Goal: Obtain resource: Download file/media

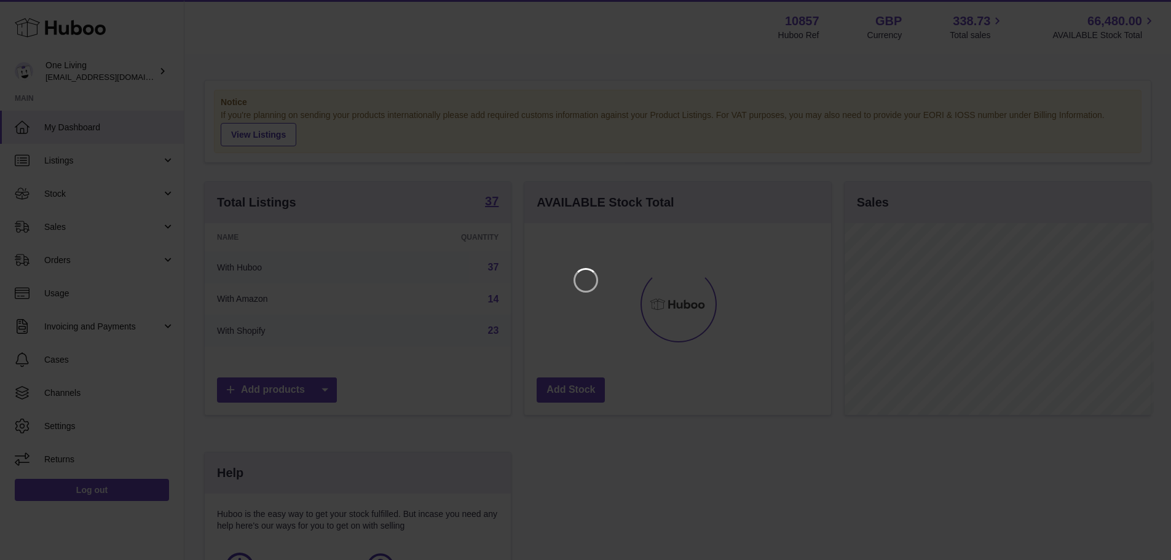
scroll to position [192, 310]
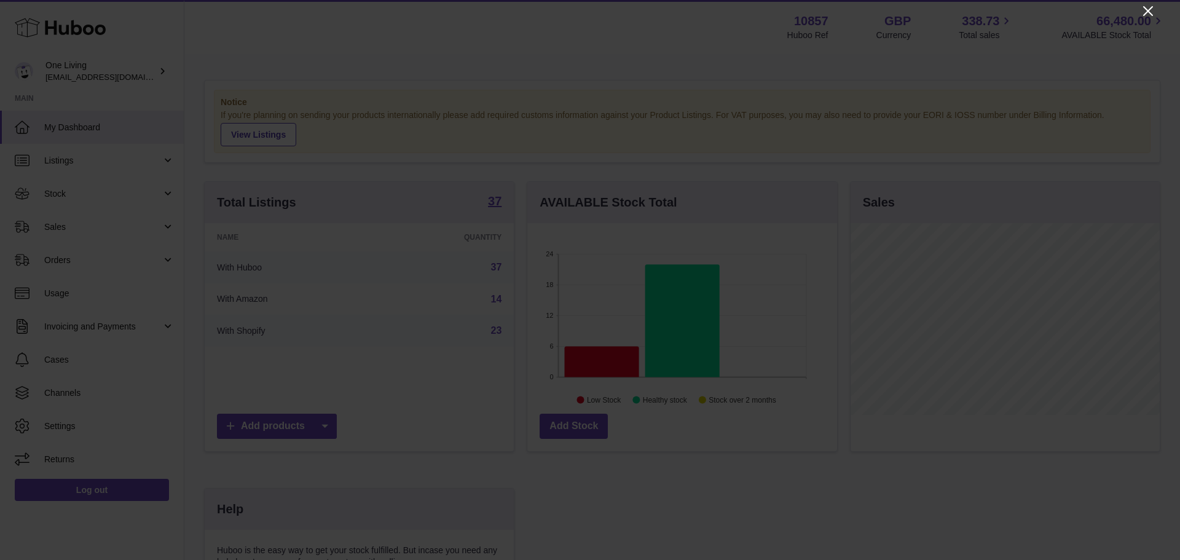
click at [1148, 9] on icon "Close" at bounding box center [1148, 11] width 15 height 15
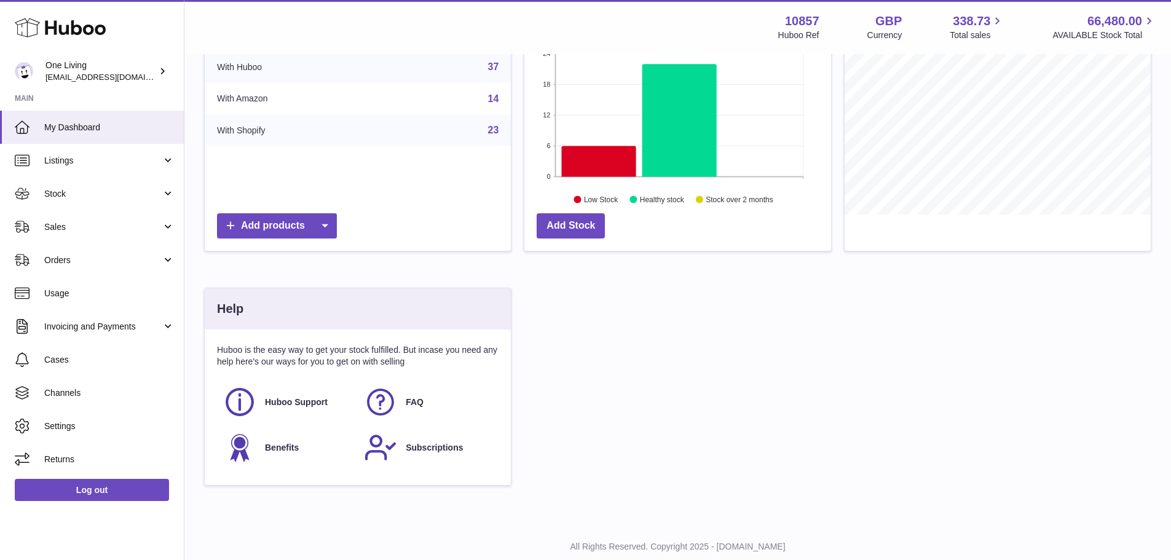
scroll to position [235, 0]
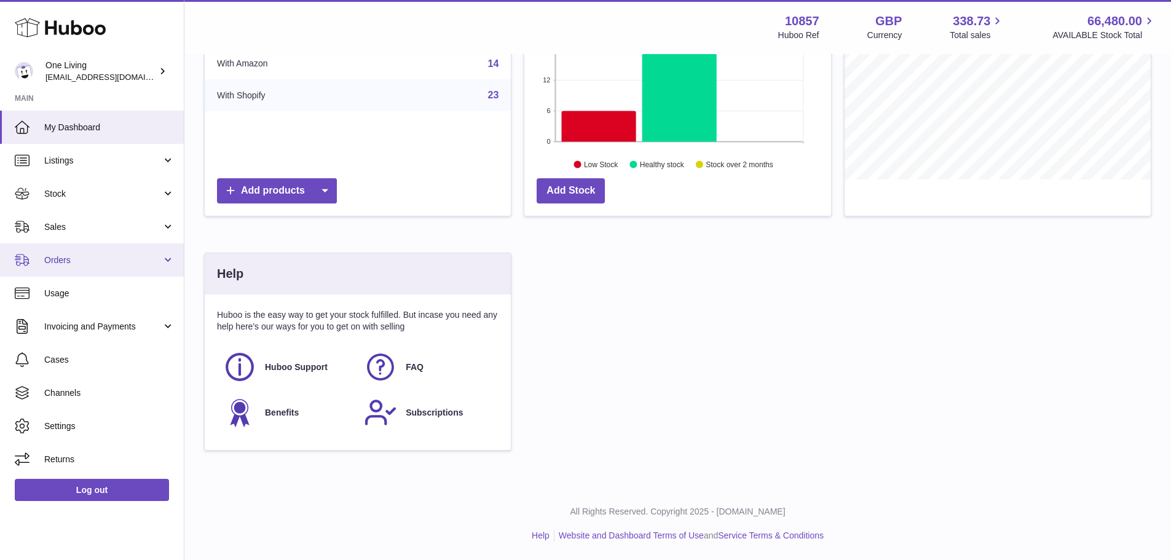
click at [168, 267] on link "Orders" at bounding box center [92, 259] width 184 height 33
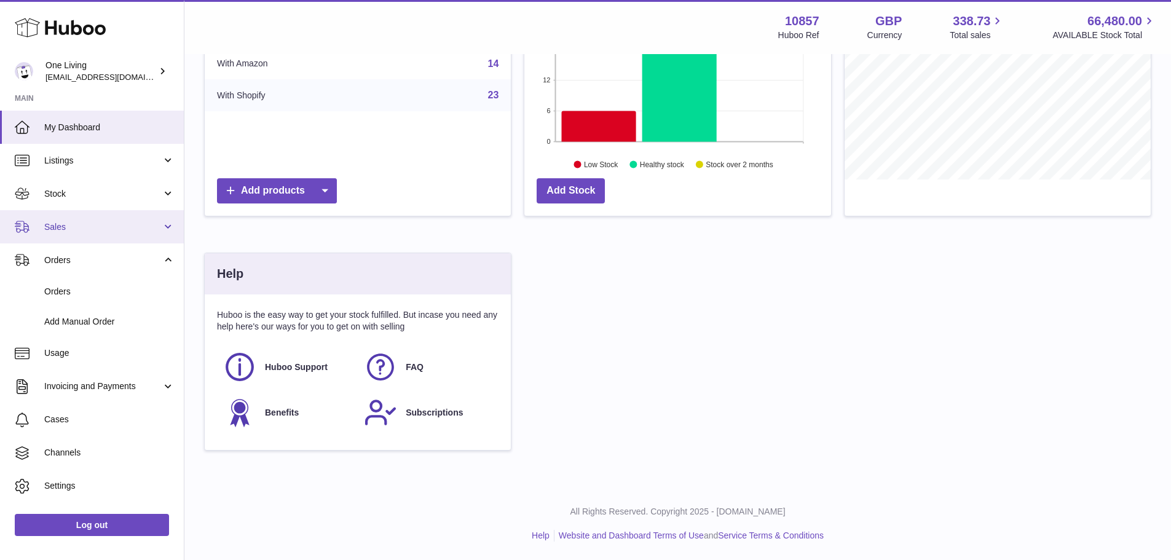
click at [166, 237] on link "Sales" at bounding box center [92, 226] width 184 height 33
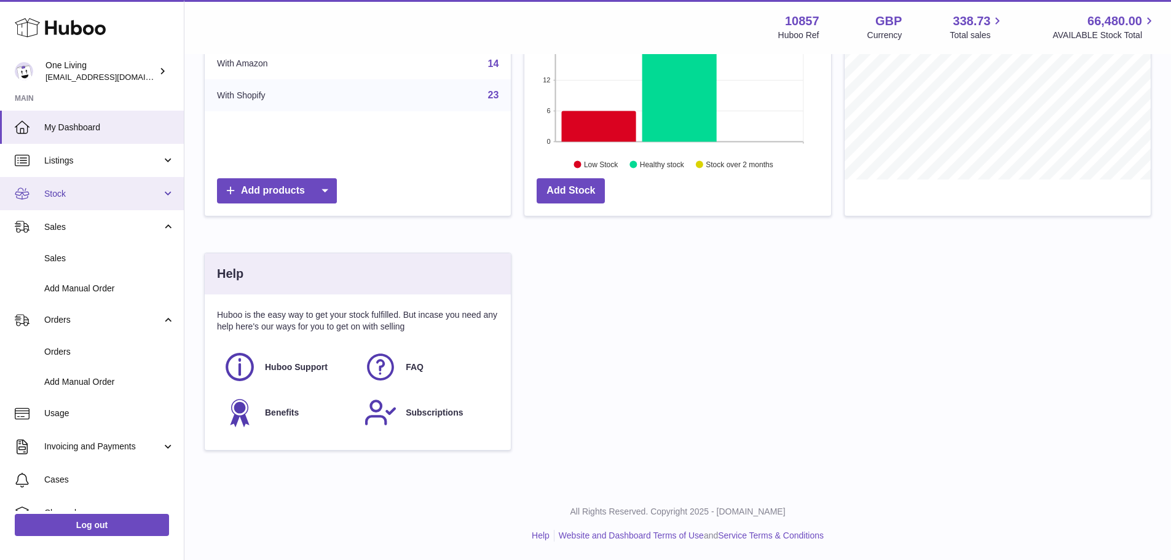
click at [166, 197] on link "Stock" at bounding box center [92, 193] width 184 height 33
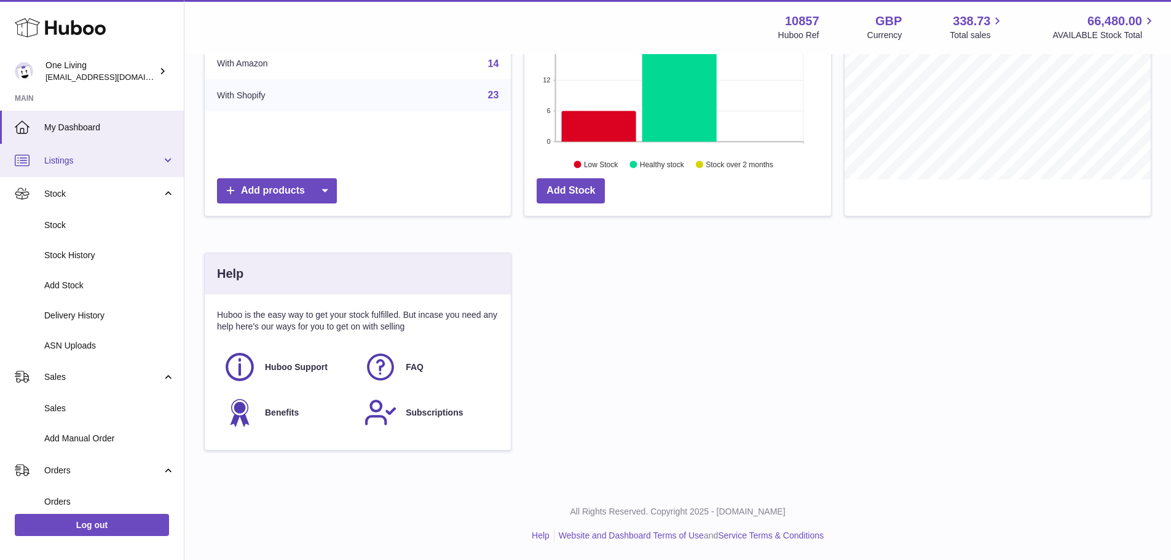
click at [104, 152] on link "Listings" at bounding box center [92, 160] width 184 height 33
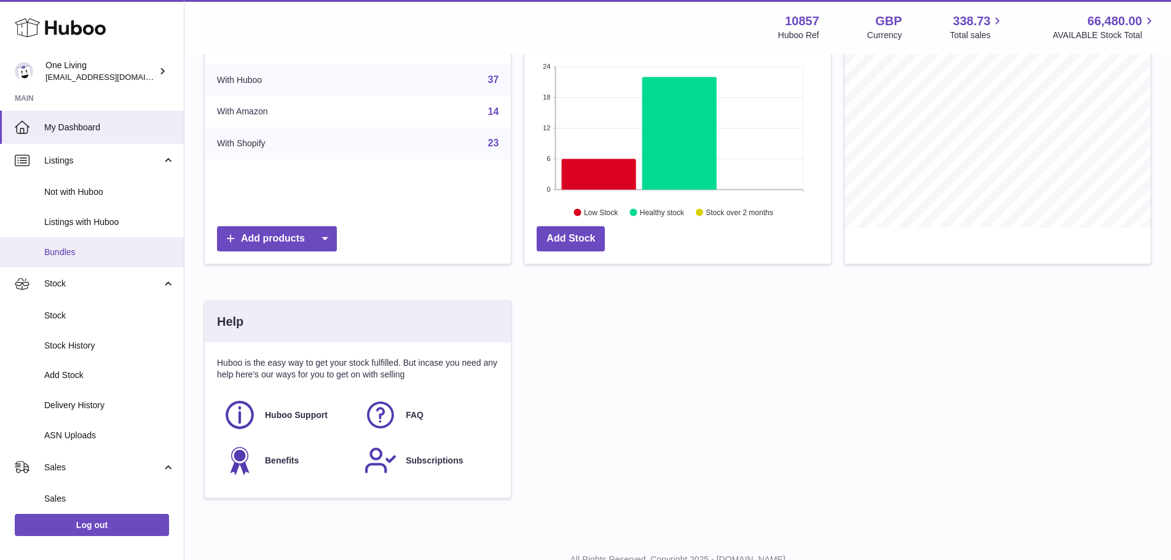
scroll to position [174, 0]
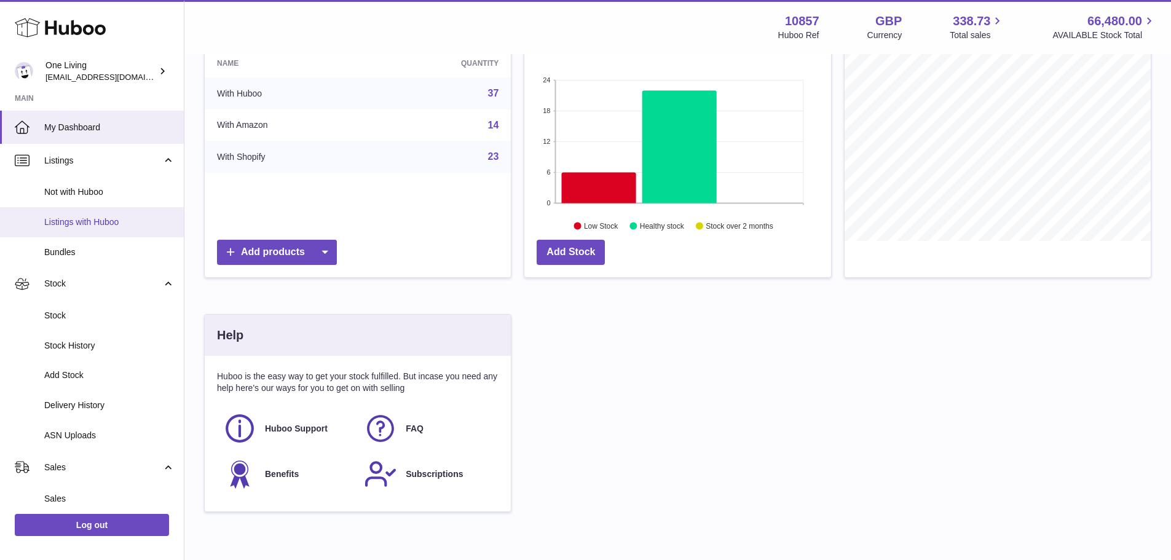
click at [111, 219] on span "Listings with Huboo" at bounding box center [109, 222] width 130 height 12
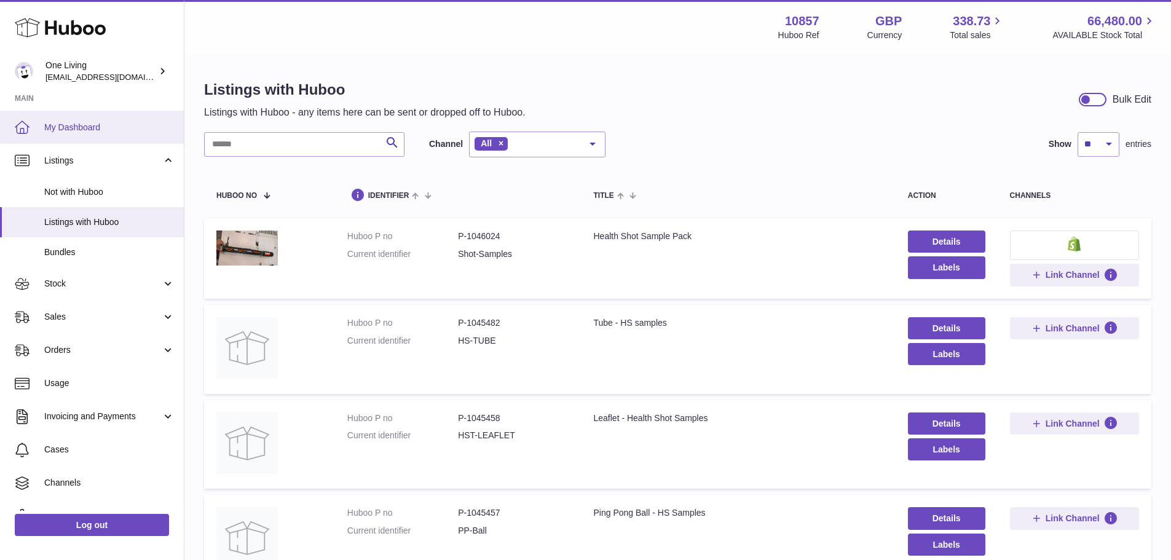
click at [93, 126] on span "My Dashboard" at bounding box center [109, 128] width 130 height 12
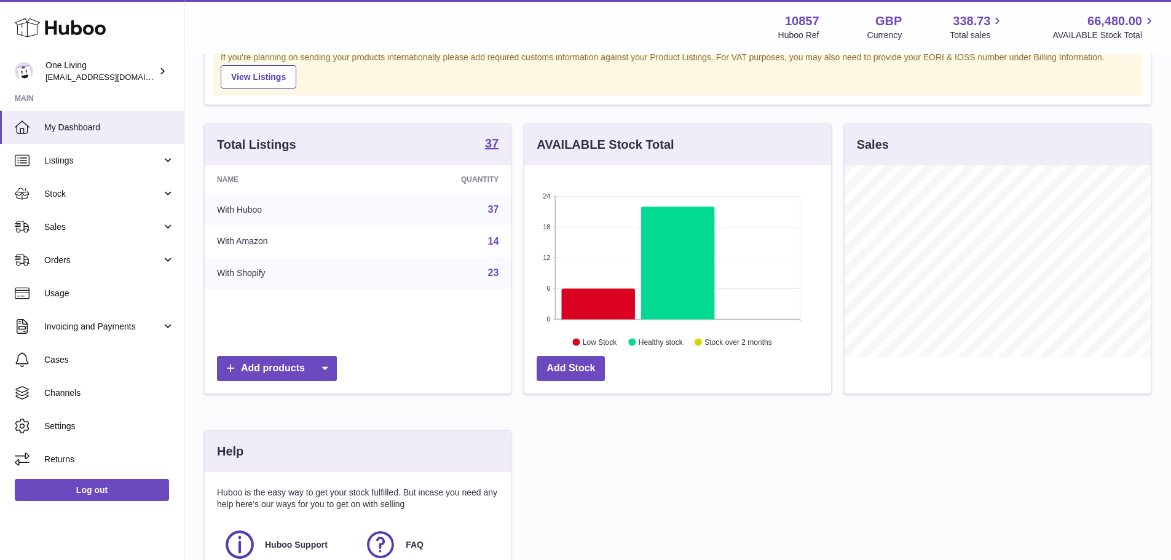
scroll to position [51, 0]
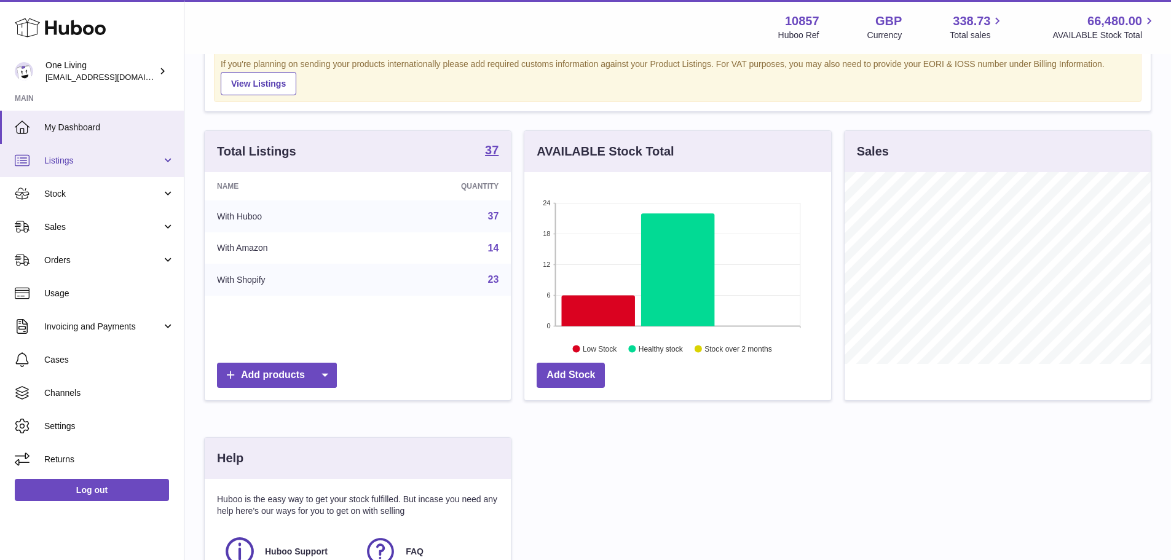
click at [123, 157] on span "Listings" at bounding box center [102, 161] width 117 height 12
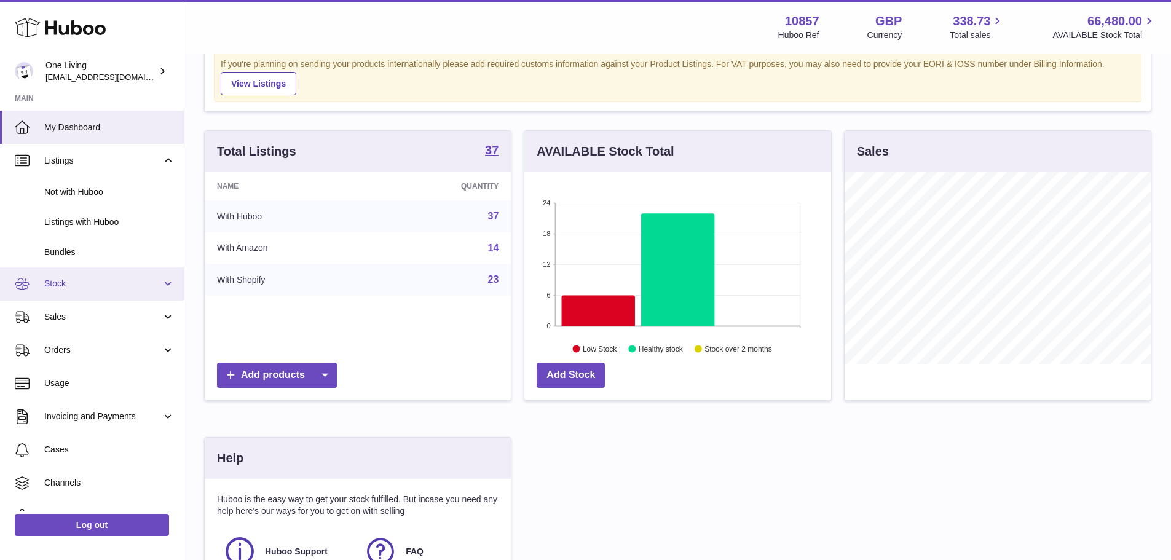
click at [154, 273] on link "Stock" at bounding box center [92, 283] width 184 height 33
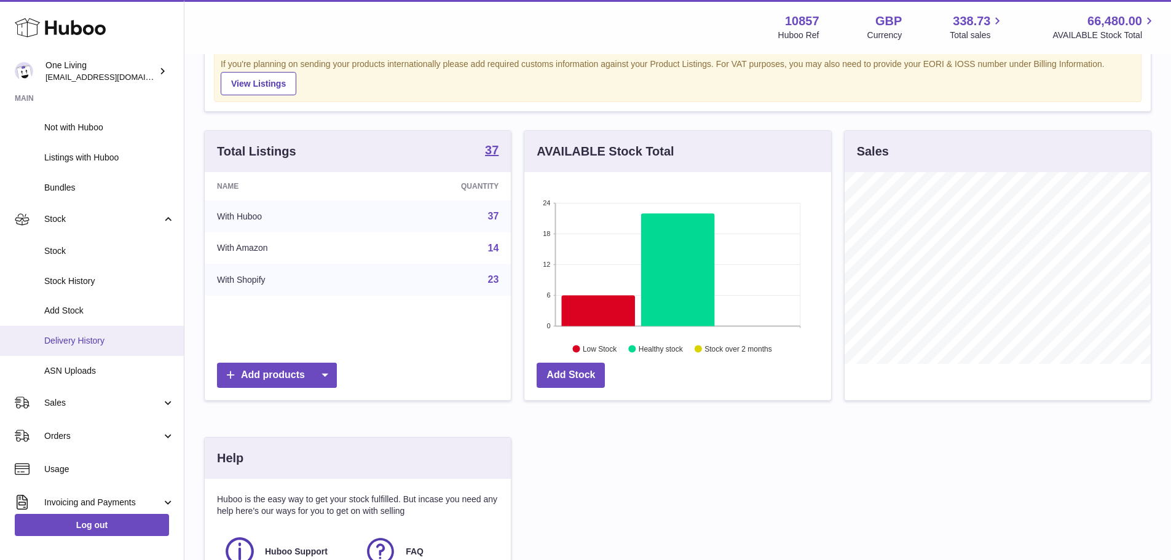
scroll to position [123, 0]
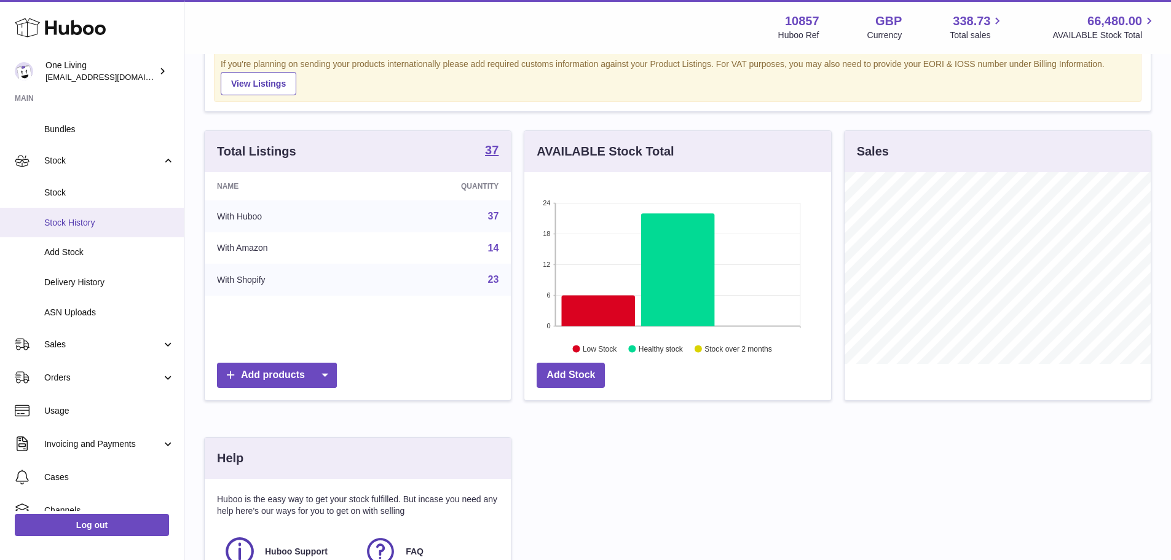
click at [135, 224] on span "Stock History" at bounding box center [109, 223] width 130 height 12
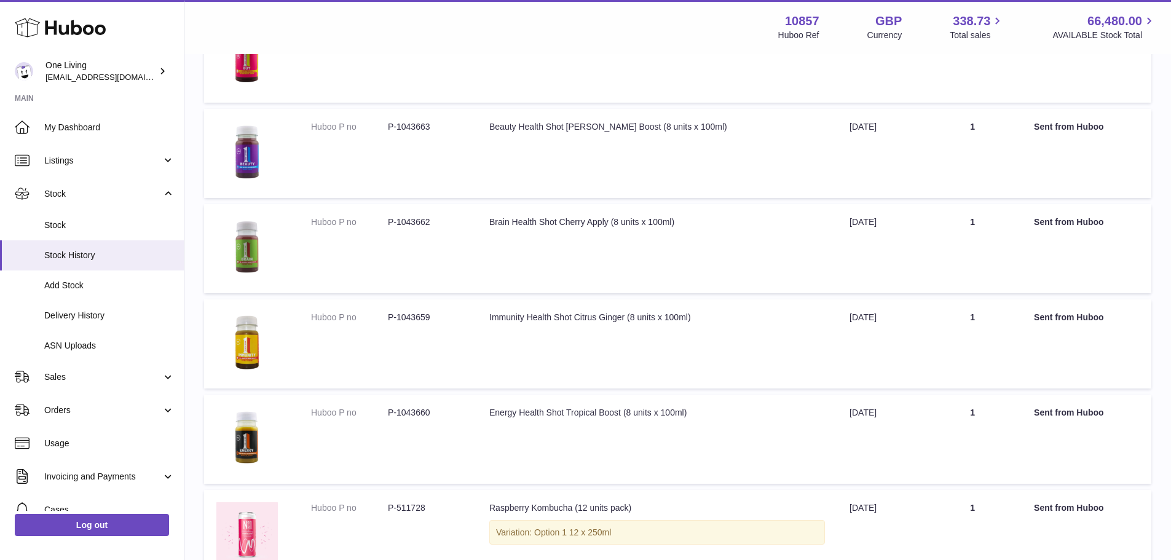
scroll to position [26, 0]
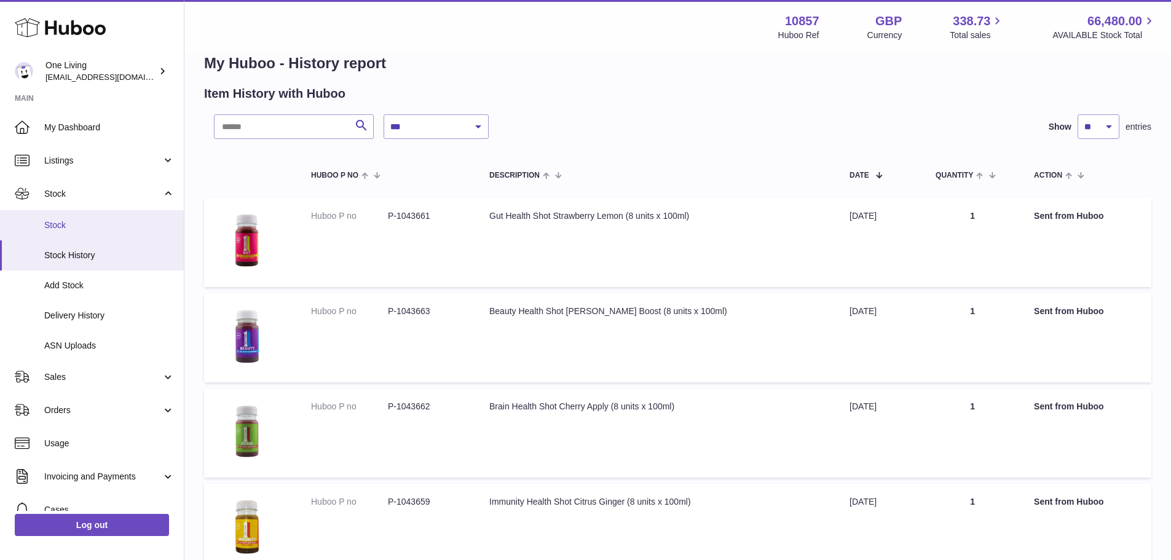
click at [110, 217] on link "Stock" at bounding box center [92, 225] width 184 height 30
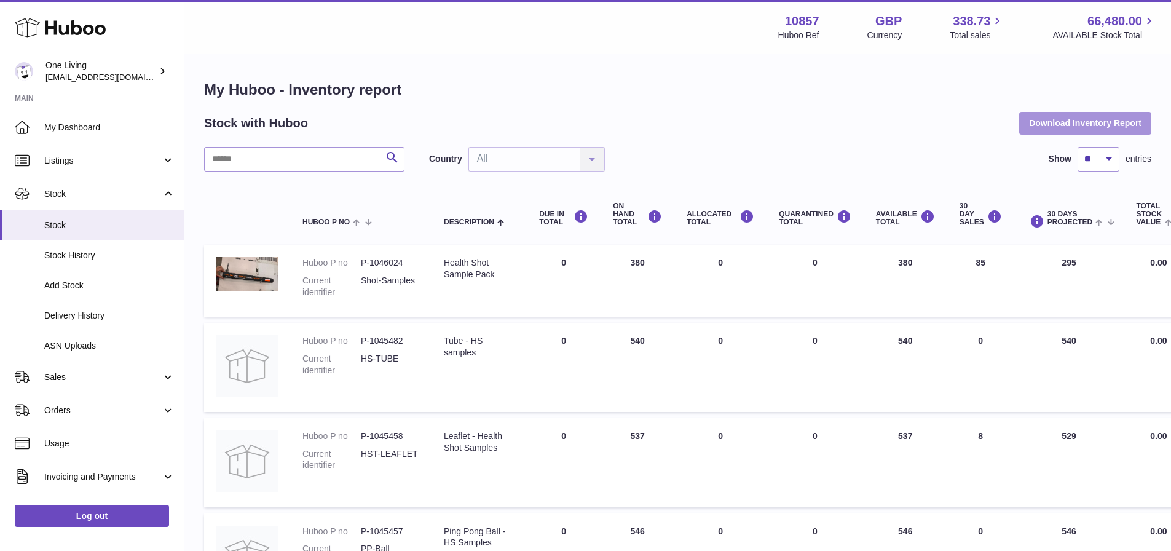
click at [1066, 119] on button "Download Inventory Report" at bounding box center [1085, 123] width 132 height 22
click at [699, 90] on h1 "My Huboo - Inventory report" at bounding box center [677, 90] width 947 height 20
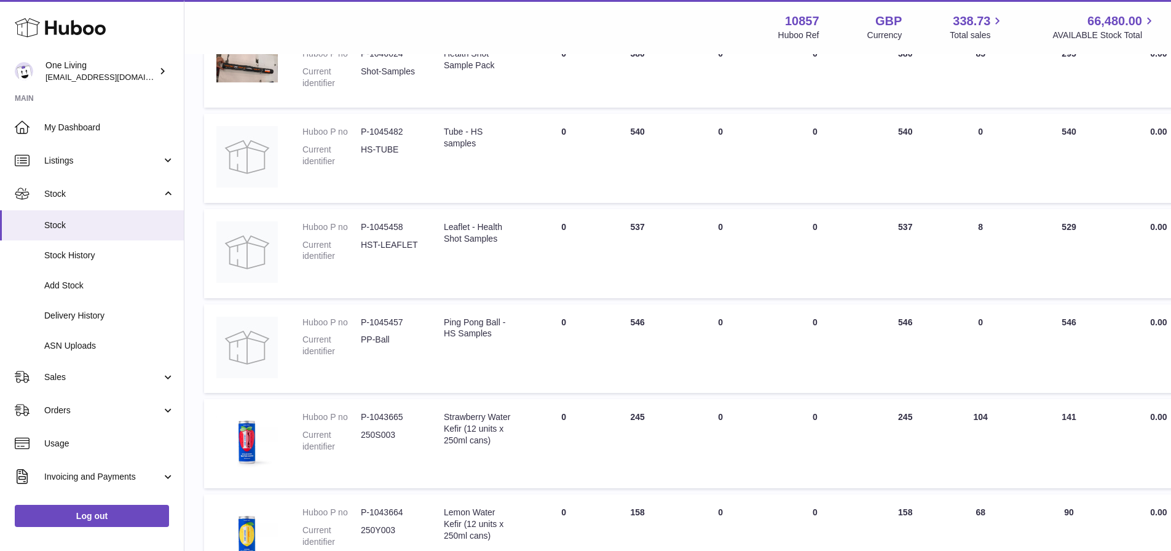
scroll to position [143, 0]
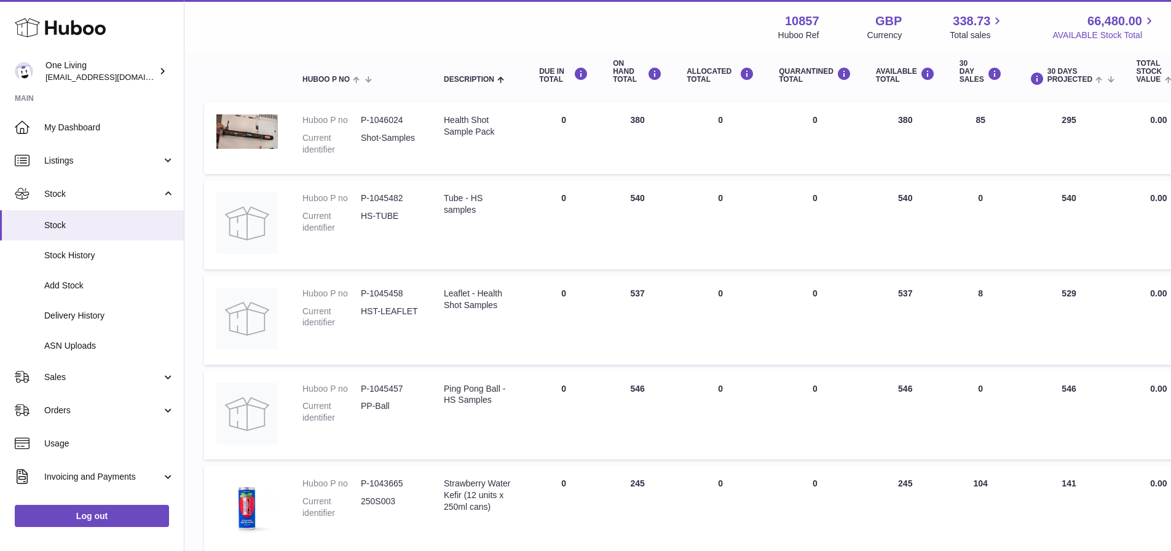
click at [1127, 22] on span "66,480.00" at bounding box center [1114, 21] width 55 height 17
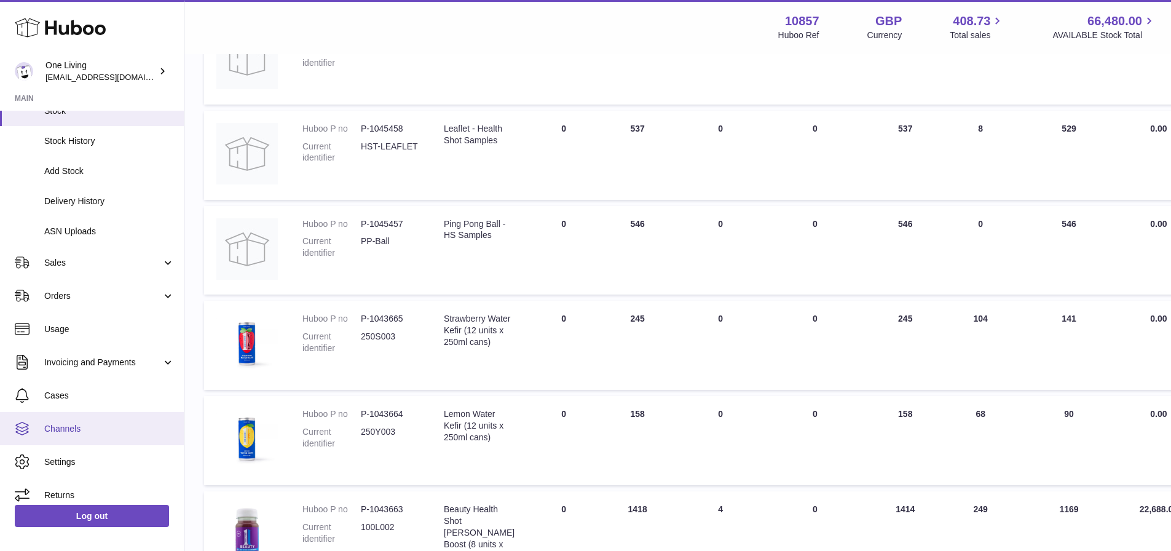
scroll to position [115, 0]
click at [104, 425] on span "Channels" at bounding box center [109, 428] width 130 height 12
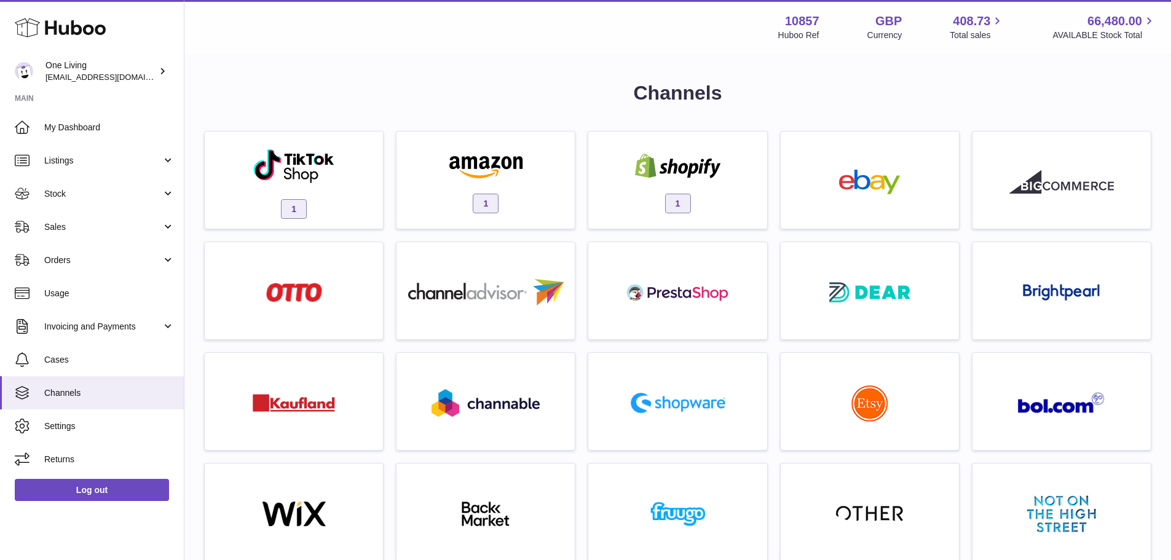
click at [396, 80] on h1 "Channels" at bounding box center [677, 93] width 947 height 26
